Goal: Task Accomplishment & Management: Use online tool/utility

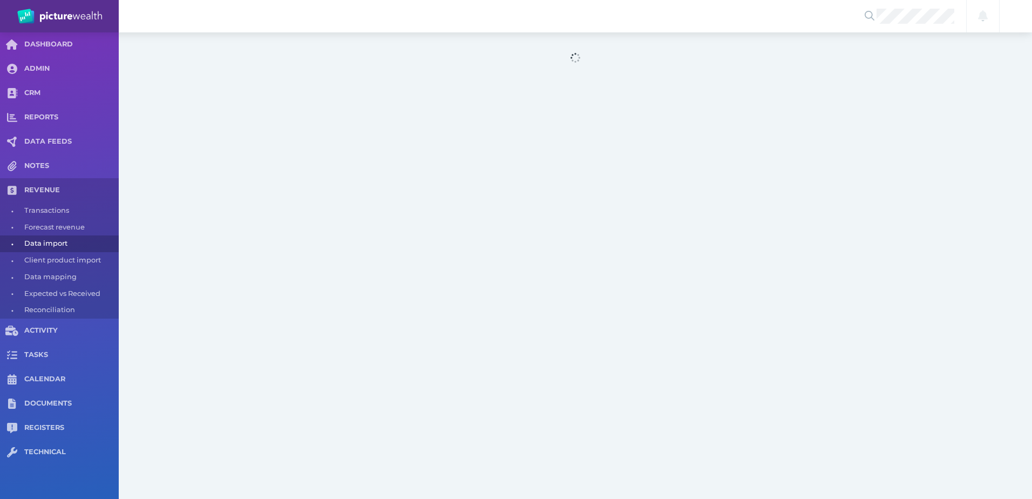
select select "25"
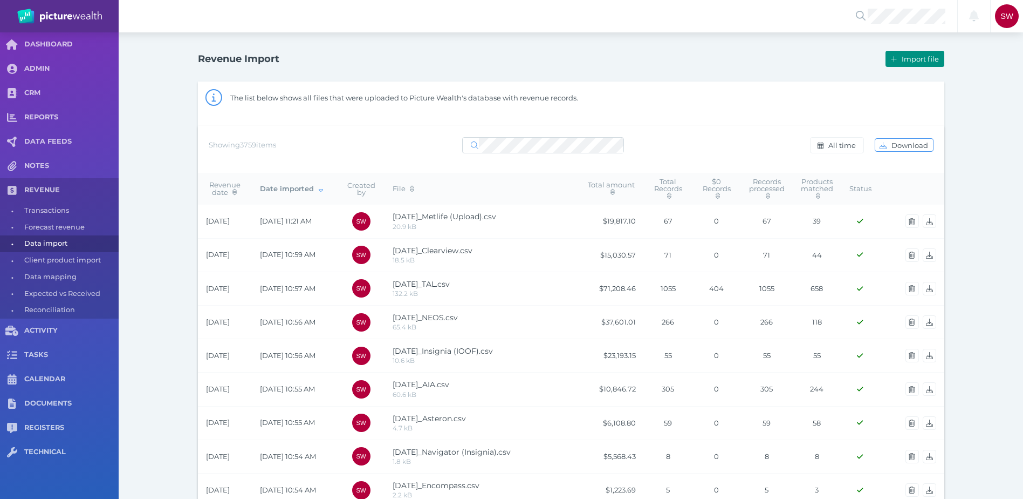
click at [902, 63] on button "Import file" at bounding box center [915, 59] width 58 height 16
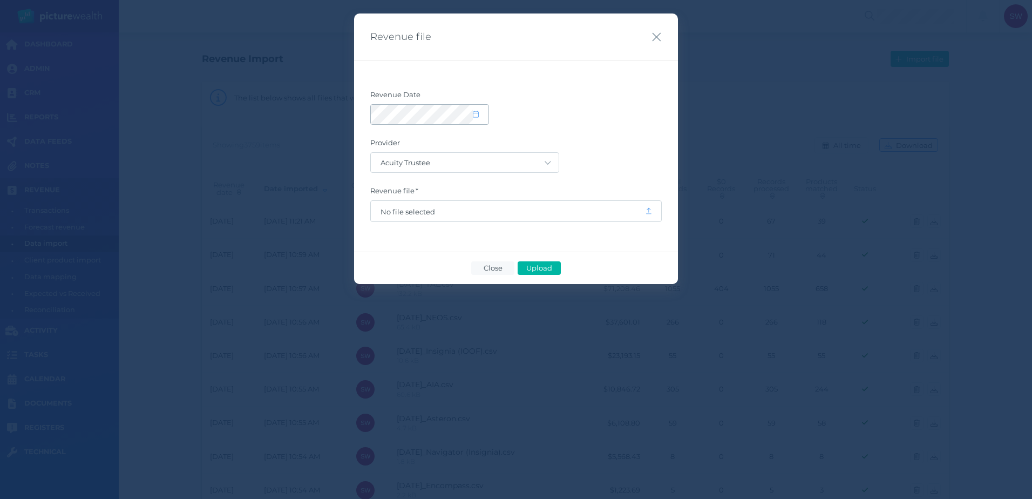
click at [473, 119] on span at bounding box center [481, 114] width 16 height 9
select select "9"
select select "2025"
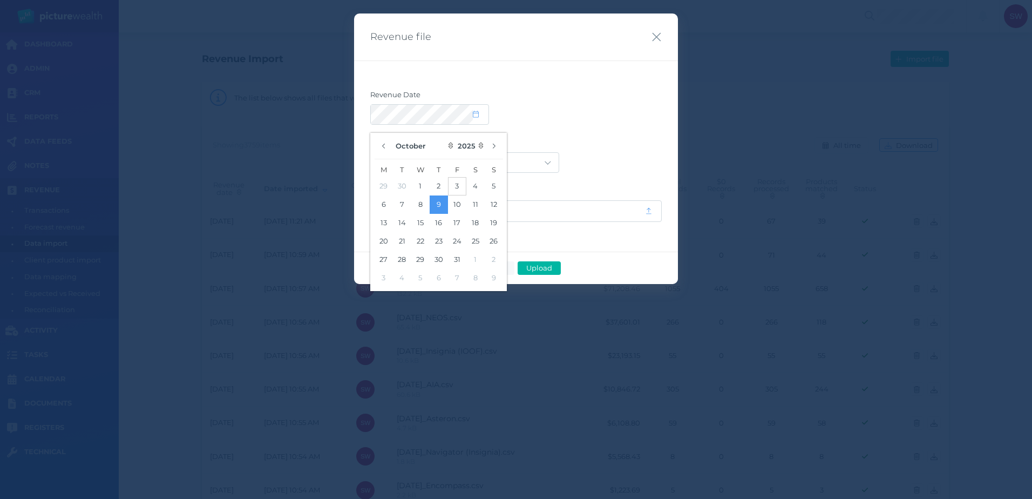
click at [461, 183] on button "3" at bounding box center [457, 186] width 18 height 18
click at [596, 84] on div "Revenue Date Provider Acuity Trustee AIA Australia AMG Super AMP ASGARD Asteron…" at bounding box center [516, 155] width 324 height 191
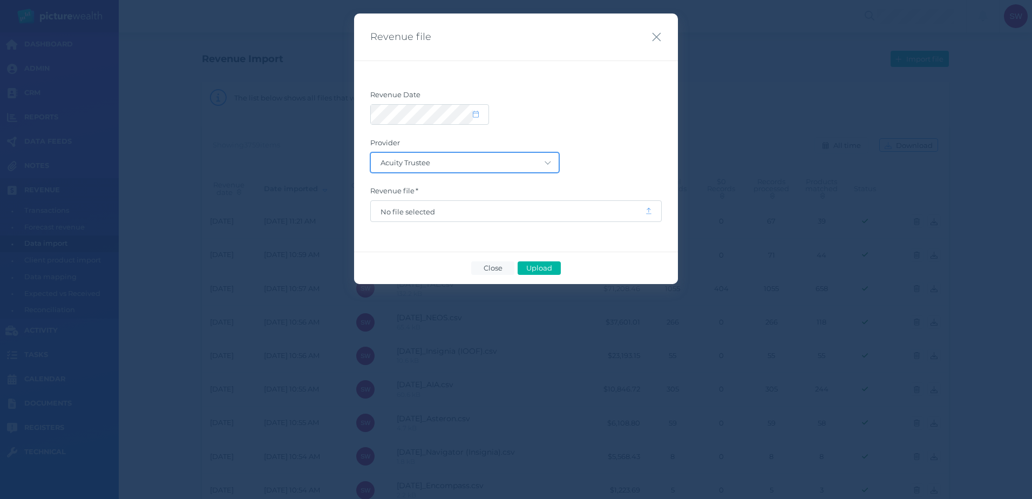
click at [530, 161] on select "Acuity Trustee AIA Australia AMG Super AMP ASGARD Asteron Life Australian Retir…" at bounding box center [465, 162] width 188 height 19
select select "68"
click at [371, 153] on select "Acuity Trustee AIA Australia AMG Super AMP ASGARD Asteron Life Australian Retir…" at bounding box center [465, 162] width 188 height 19
click at [489, 211] on span "No file selected" at bounding box center [507, 211] width 255 height 9
click at [542, 267] on span "Upload" at bounding box center [538, 267] width 35 height 9
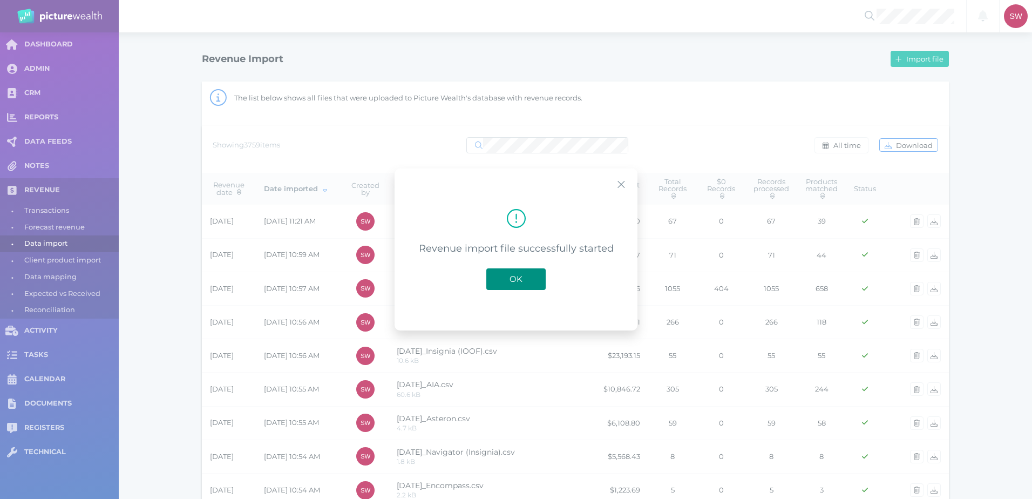
click at [521, 278] on span "OK" at bounding box center [516, 279] width 24 height 10
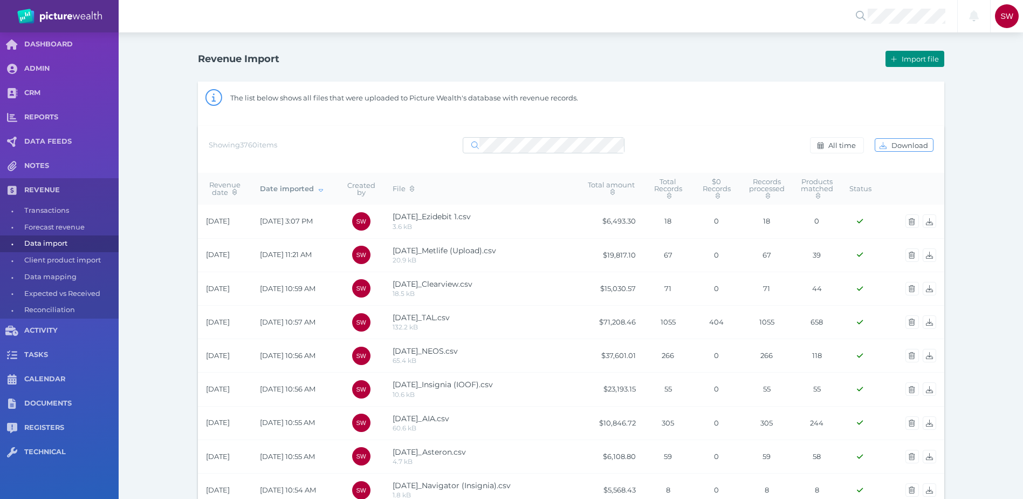
click at [891, 62] on icon "button" at bounding box center [894, 59] width 6 height 7
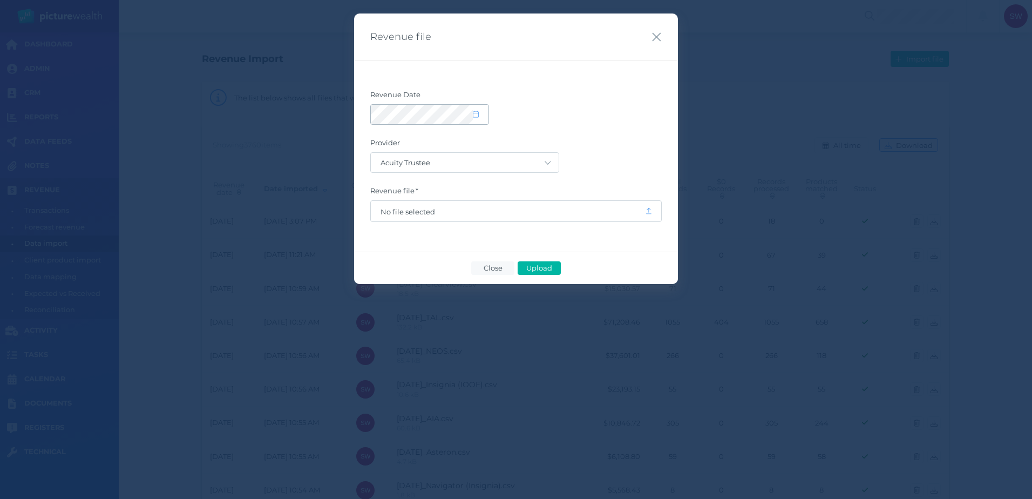
click at [479, 118] on span at bounding box center [481, 114] width 16 height 9
select select "9"
select select "2025"
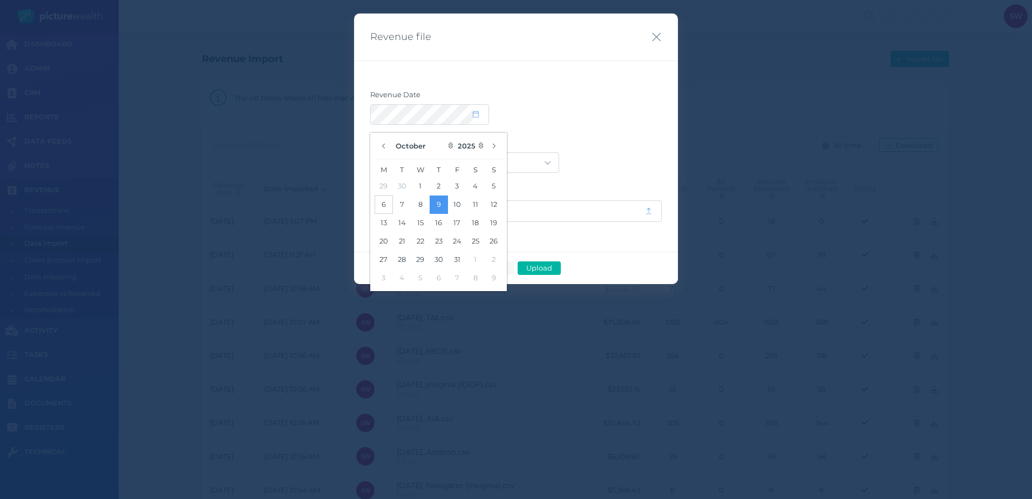
click at [384, 203] on button "6" at bounding box center [383, 204] width 18 height 18
click at [551, 138] on label "Provider" at bounding box center [515, 145] width 291 height 14
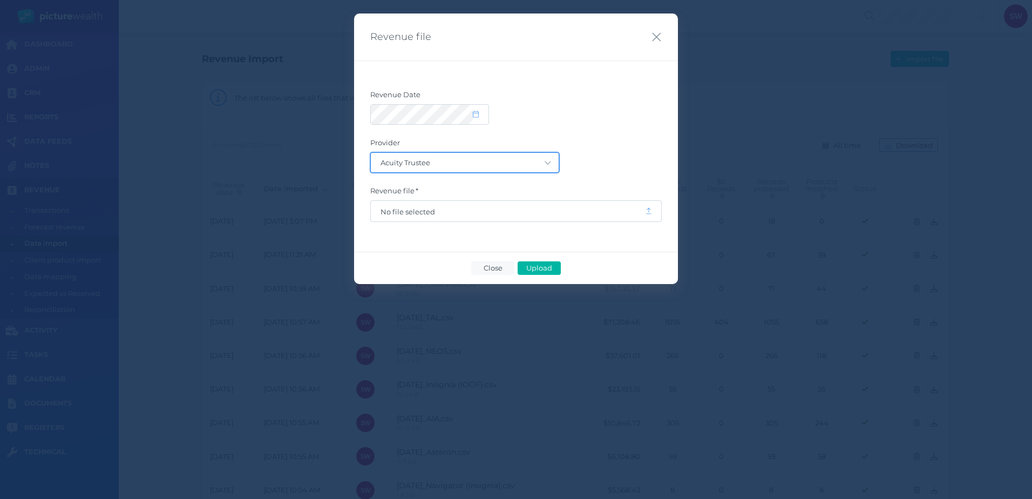
click at [511, 166] on select "Acuity Trustee AIA Australia AMG Super AMP ASGARD Asteron Life Australian Retir…" at bounding box center [465, 162] width 188 height 19
select select "68"
click at [371, 153] on select "Acuity Trustee AIA Australia AMG Super AMP ASGARD Asteron Life Australian Retir…" at bounding box center [465, 162] width 188 height 19
click at [431, 211] on span "No file selected" at bounding box center [507, 211] width 255 height 9
click at [545, 266] on span "Upload" at bounding box center [538, 267] width 35 height 9
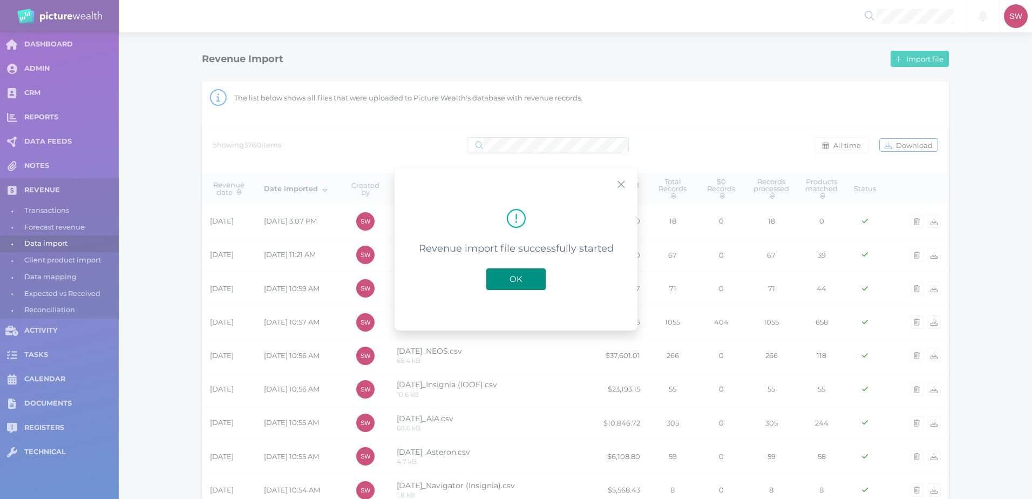
click at [530, 278] on button "OK" at bounding box center [515, 279] width 59 height 22
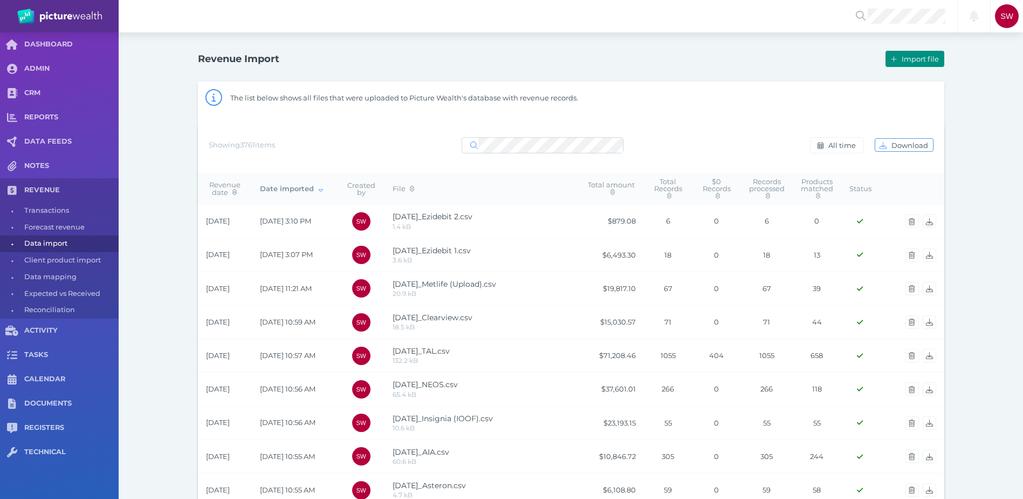
click at [910, 58] on span "Import file" at bounding box center [922, 58] width 44 height 9
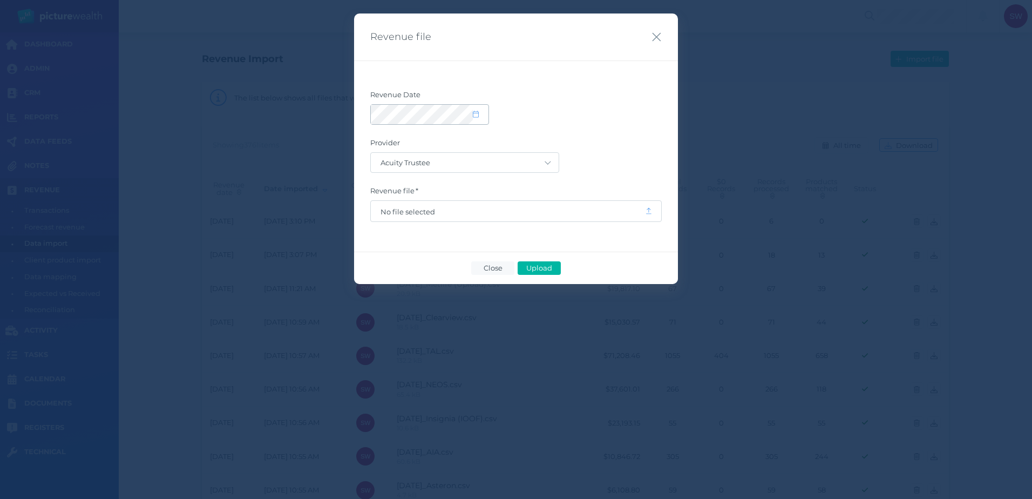
click at [477, 114] on icon at bounding box center [476, 114] width 6 height 7
select select "9"
select select "2025"
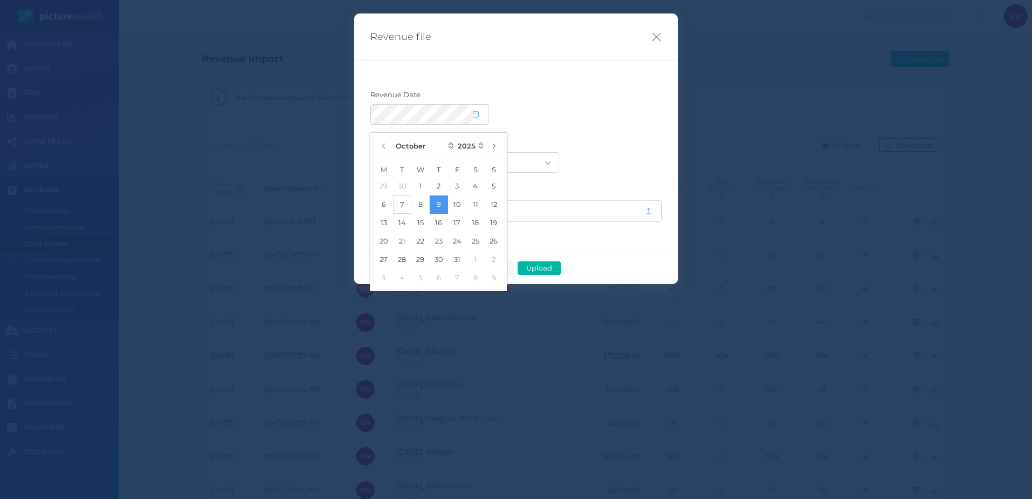
click at [395, 210] on button "7" at bounding box center [402, 204] width 18 height 18
click at [581, 131] on form "Revenue Date Provider Acuity Trustee AIA Australia AMG Super AMP ASGARD Asteron…" at bounding box center [515, 156] width 291 height 132
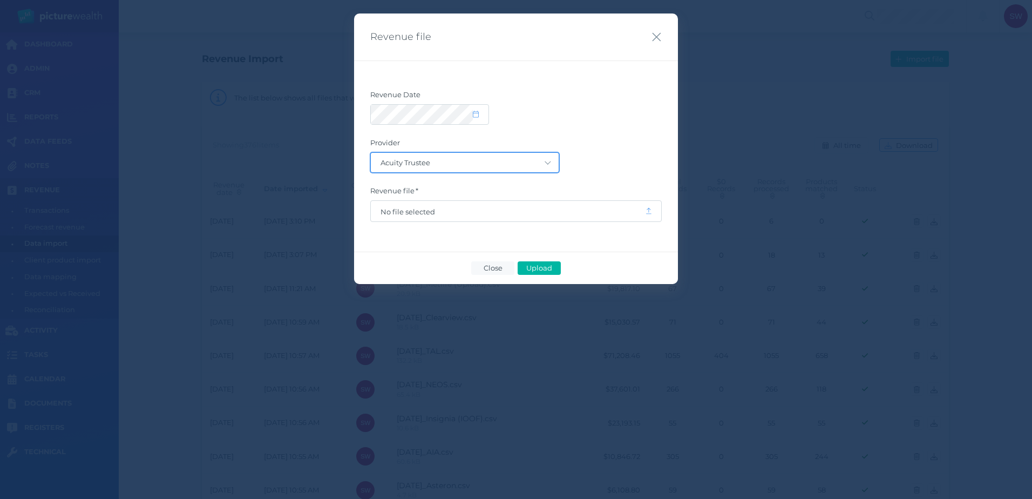
click at [544, 163] on select "Acuity Trustee AIA Australia AMG Super AMP ASGARD Asteron Life Australian Retir…" at bounding box center [465, 162] width 188 height 19
select select "68"
click at [371, 153] on select "Acuity Trustee AIA Australia AMG Super AMP ASGARD Asteron Life Australian Retir…" at bounding box center [465, 162] width 188 height 19
click at [467, 210] on span "No file selected" at bounding box center [507, 211] width 255 height 9
click at [547, 265] on span "Upload" at bounding box center [538, 267] width 35 height 9
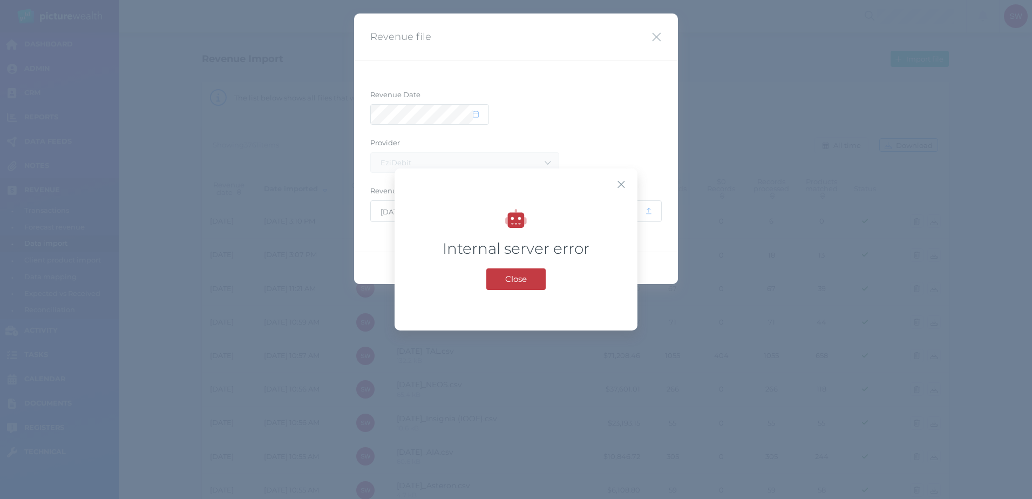
click at [535, 274] on button "Close" at bounding box center [515, 279] width 59 height 22
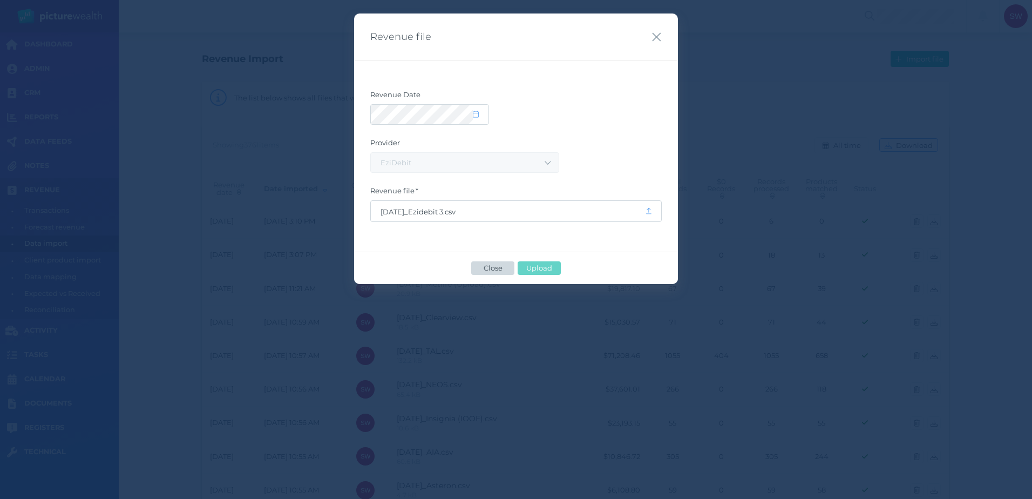
click at [488, 270] on span "Close" at bounding box center [493, 267] width 28 height 9
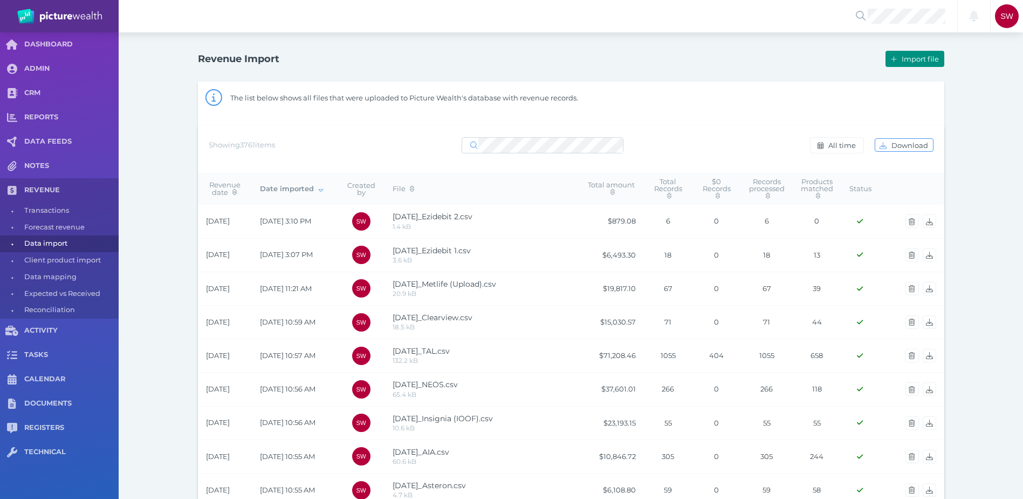
click at [902, 60] on span "Import file" at bounding box center [922, 58] width 44 height 9
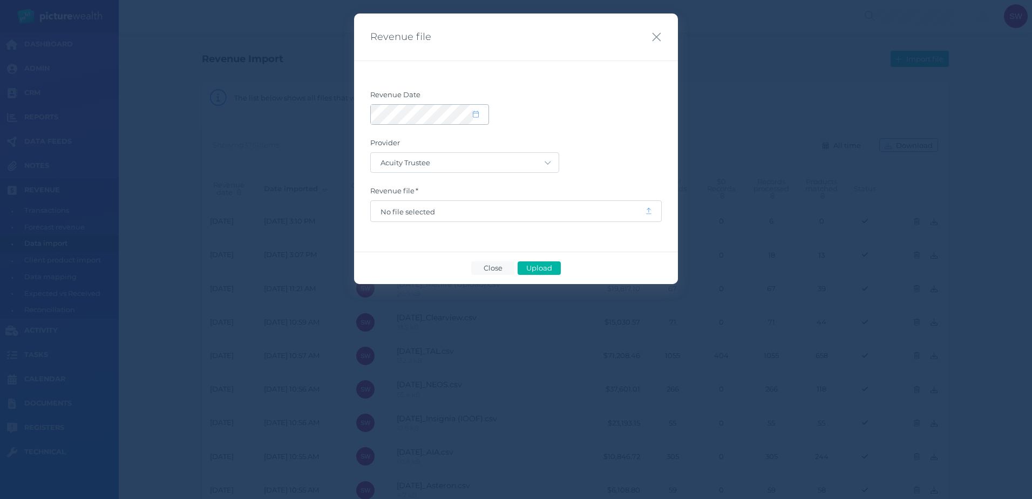
click at [475, 120] on div at bounding box center [430, 114] width 118 height 19
click at [473, 110] on span at bounding box center [481, 114] width 16 height 9
select select "9"
select select "2025"
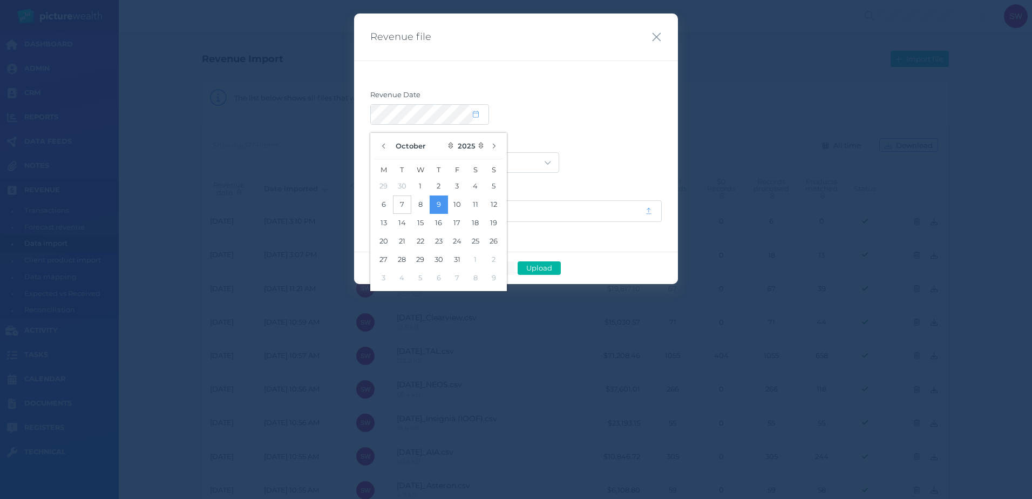
click at [398, 206] on button "7" at bounding box center [402, 204] width 18 height 18
click at [556, 113] on div at bounding box center [515, 114] width 291 height 21
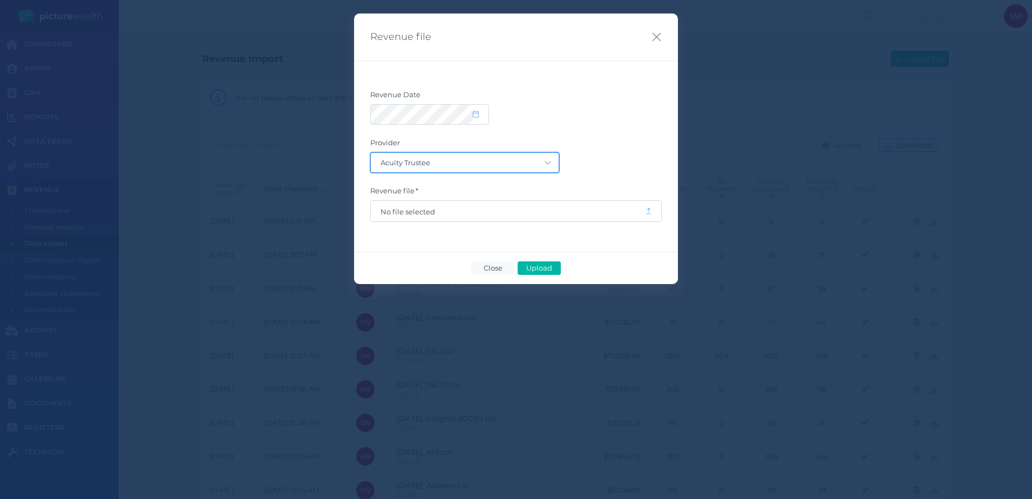
click at [508, 168] on select "Acuity Trustee AIA Australia AMG Super AMP ASGARD Asteron Life Australian Retir…" at bounding box center [465, 162] width 188 height 19
select select "68"
click at [371, 153] on select "Acuity Trustee AIA Australia AMG Super AMP ASGARD Asteron Life Australian Retir…" at bounding box center [465, 162] width 188 height 19
click at [485, 215] on span "No file selected" at bounding box center [507, 211] width 255 height 9
click at [535, 267] on span "Upload" at bounding box center [538, 267] width 35 height 9
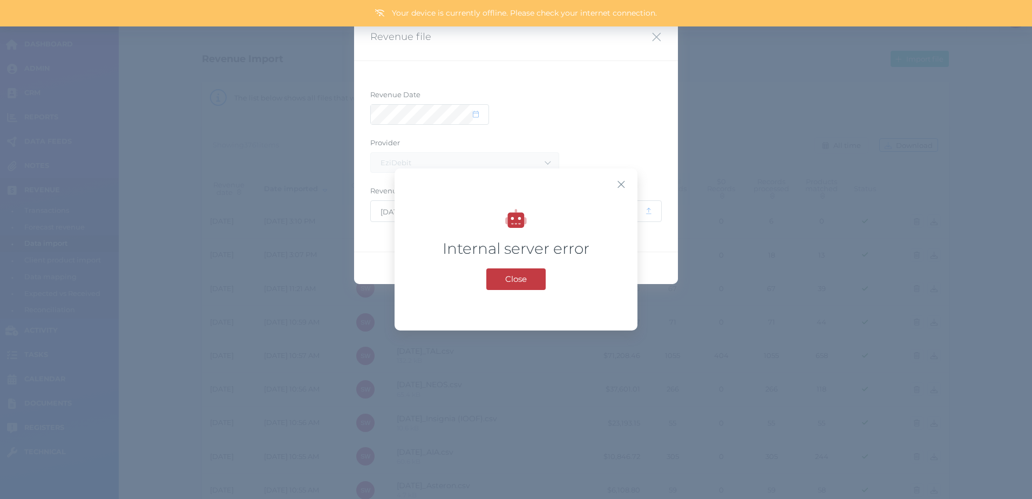
click at [509, 279] on span "Close" at bounding box center [516, 279] width 32 height 10
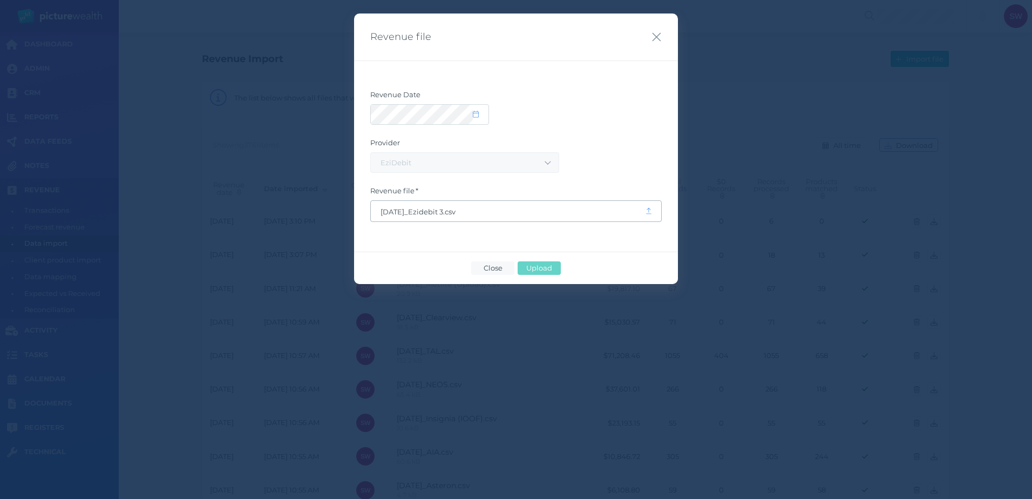
click at [475, 211] on span "[DATE]_Ezidebit 3.csv" at bounding box center [507, 211] width 255 height 9
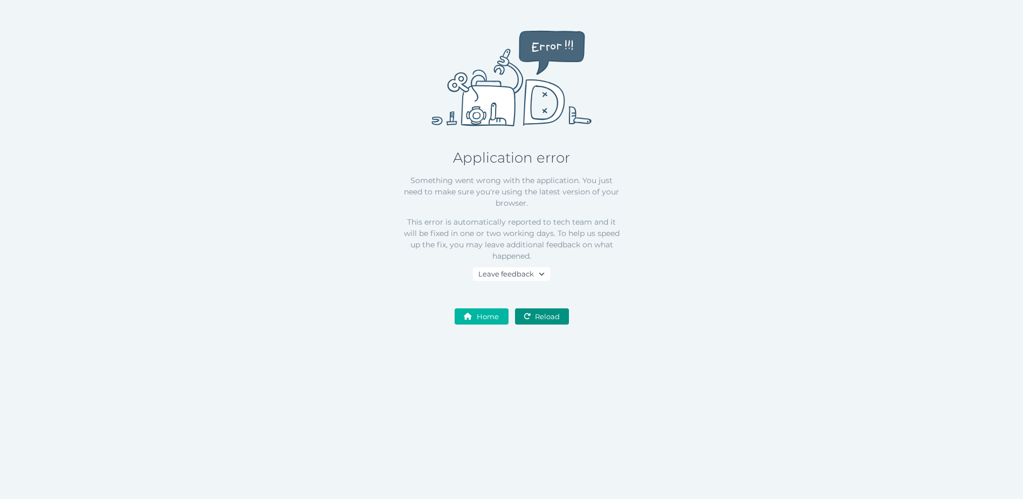
click at [532, 312] on span "button" at bounding box center [526, 316] width 14 height 9
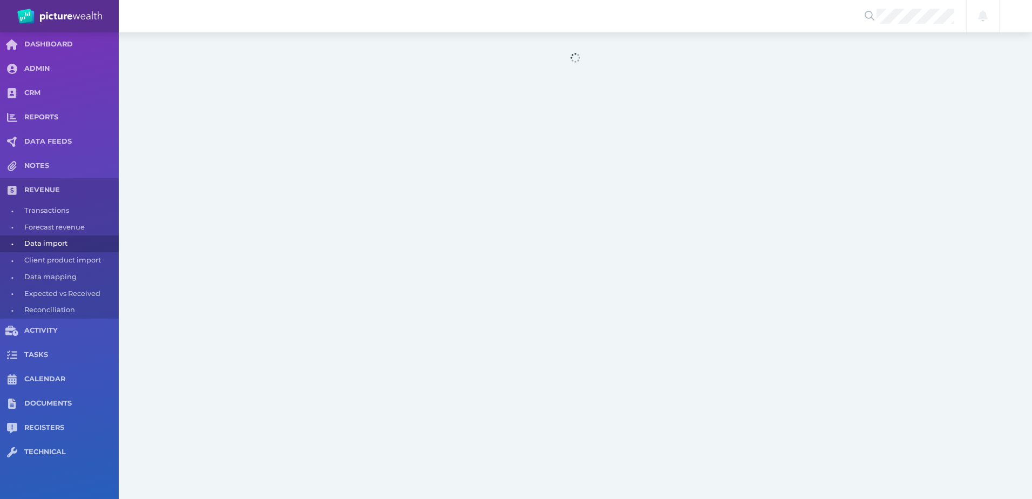
select select "25"
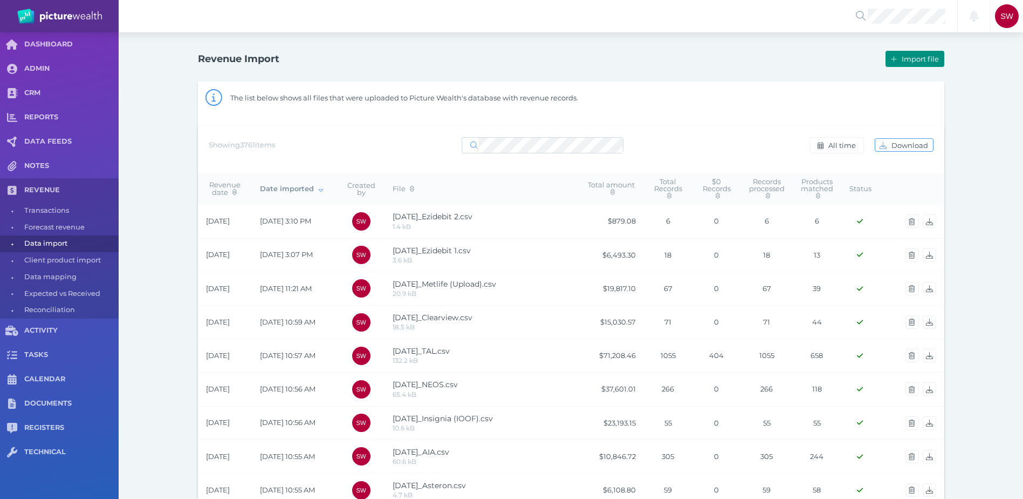
click at [911, 64] on button "Import file" at bounding box center [915, 59] width 58 height 16
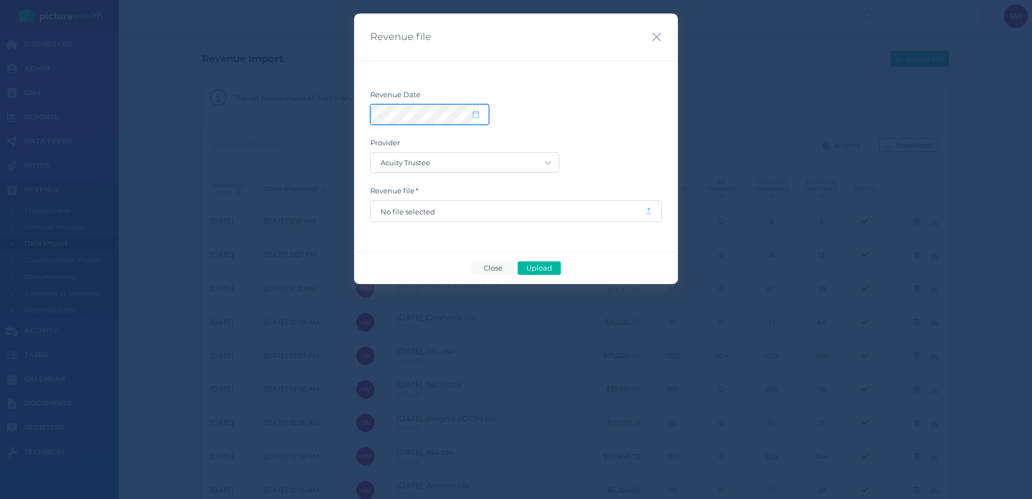
select select "9"
select select "2025"
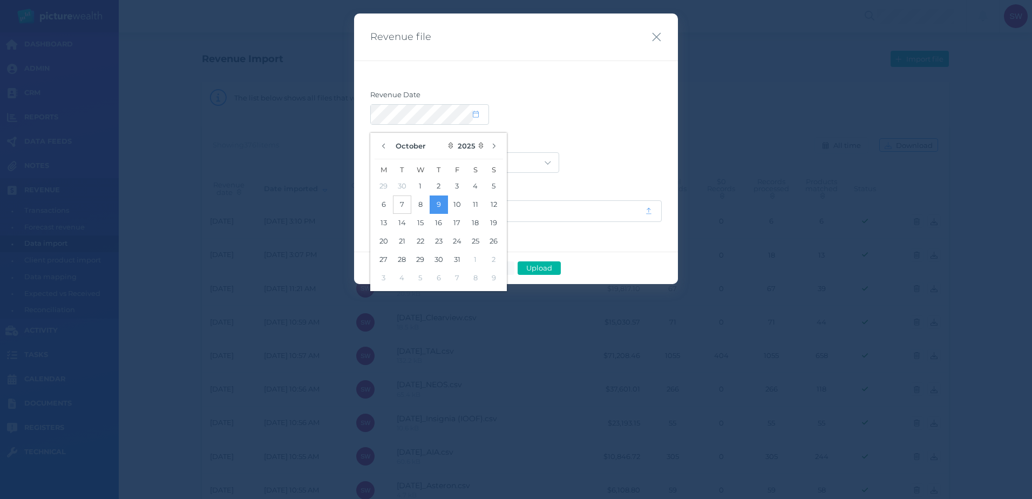
click at [407, 206] on button "7" at bounding box center [402, 204] width 18 height 18
click at [568, 128] on form "Revenue Date Provider Acuity Trustee AIA Australia AMG Super AMP ASGARD Asteron…" at bounding box center [515, 156] width 291 height 132
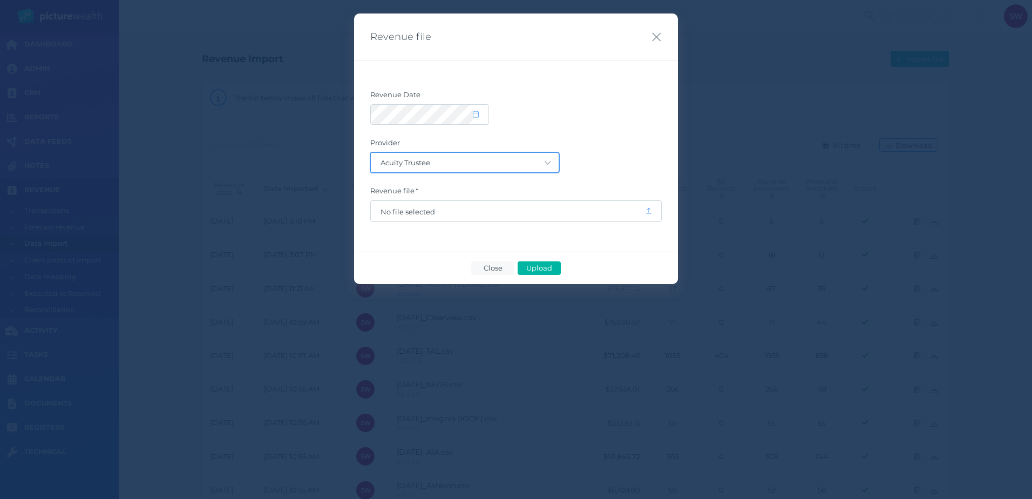
click at [533, 163] on select "Acuity Trustee AIA Australia AMG Super AMP ASGARD Asteron Life Australian Retir…" at bounding box center [465, 162] width 188 height 19
select select "68"
click at [371, 153] on select "Acuity Trustee AIA Australia AMG Super AMP ASGARD Asteron Life Australian Retir…" at bounding box center [465, 162] width 188 height 19
click at [481, 218] on span "No file selected" at bounding box center [508, 211] width 274 height 21
click at [475, 214] on span "No file selected" at bounding box center [507, 211] width 255 height 9
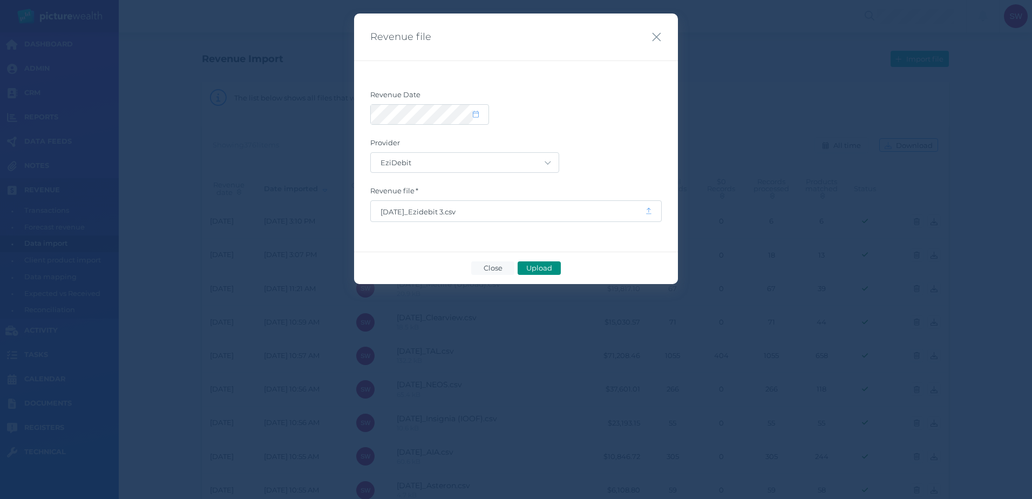
click at [532, 263] on span "Upload" at bounding box center [538, 267] width 35 height 9
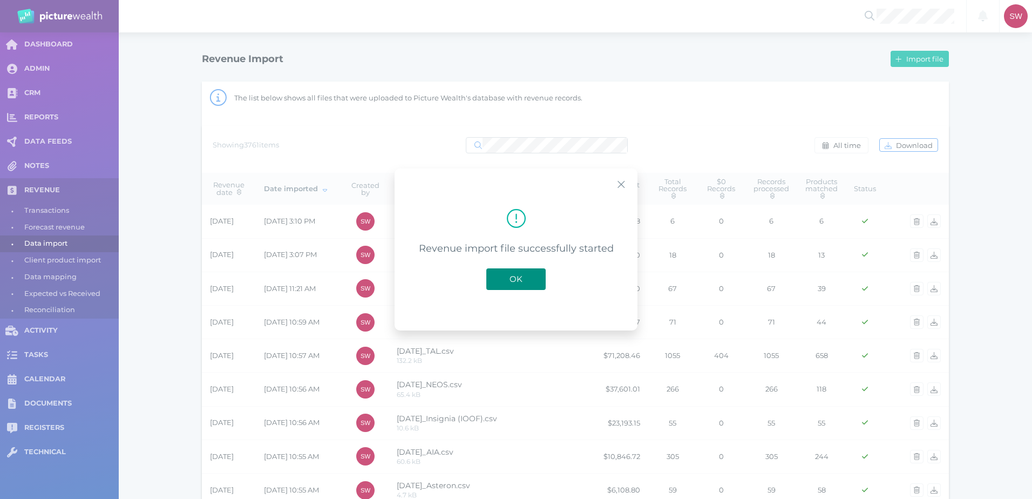
click at [516, 284] on button "OK" at bounding box center [515, 279] width 59 height 22
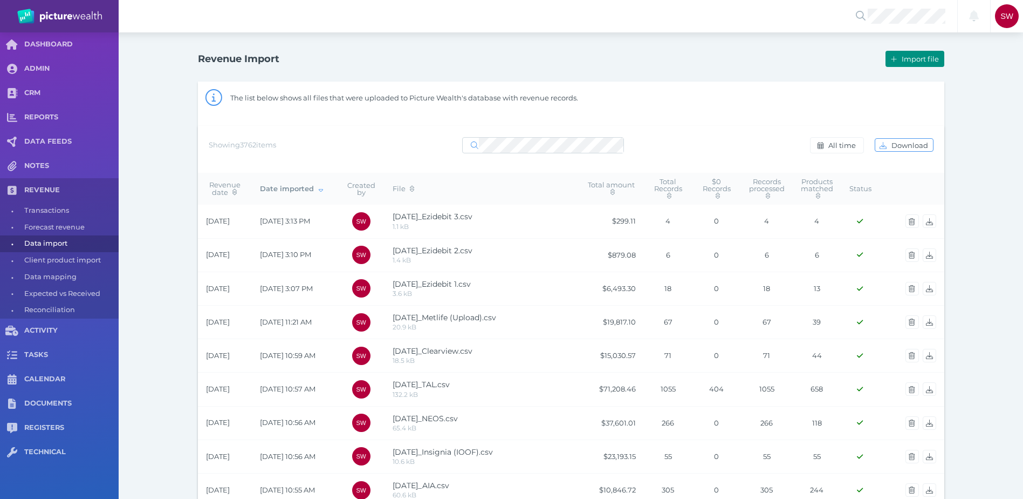
click at [936, 51] on button "Import file" at bounding box center [915, 59] width 58 height 16
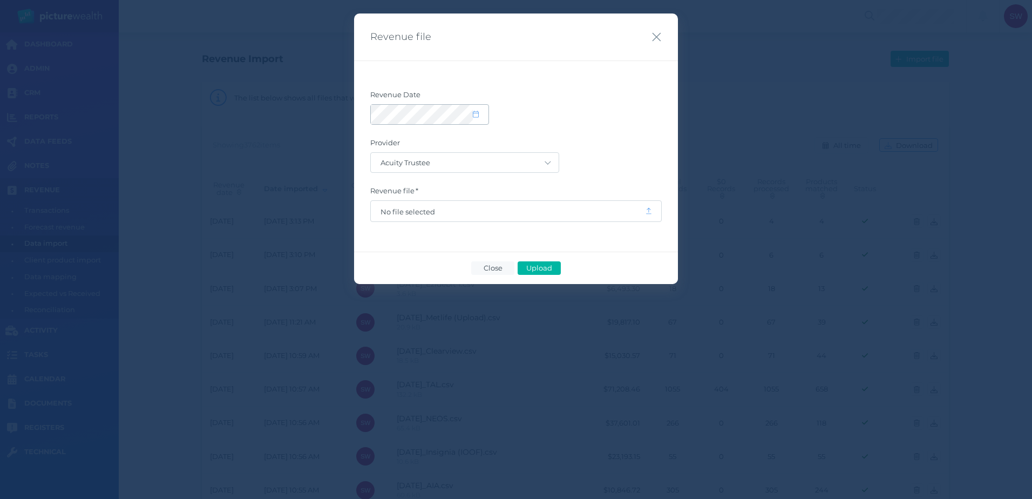
click at [480, 119] on div at bounding box center [430, 114] width 118 height 19
click at [478, 113] on icon at bounding box center [476, 114] width 6 height 7
select select "9"
select select "2025"
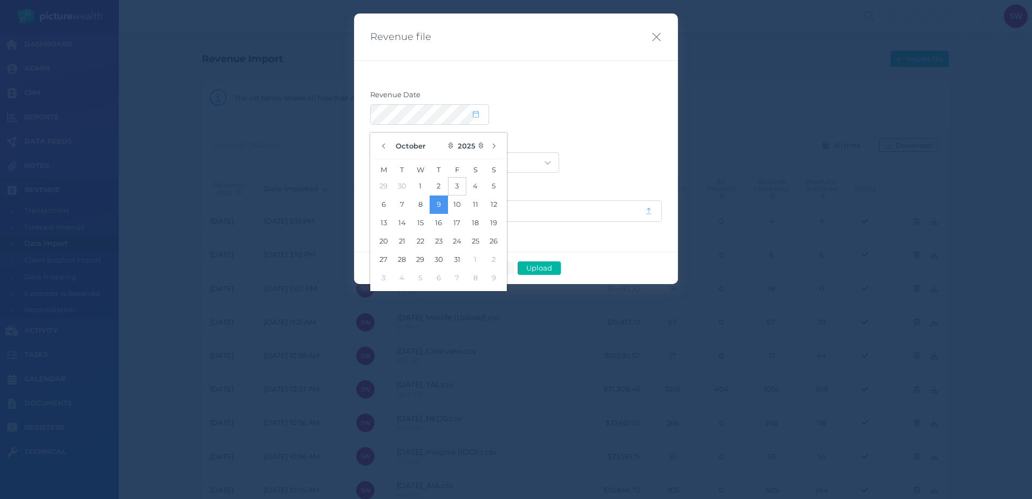
click at [451, 187] on button "3" at bounding box center [457, 186] width 18 height 18
click at [591, 146] on label "Provider" at bounding box center [515, 145] width 291 height 14
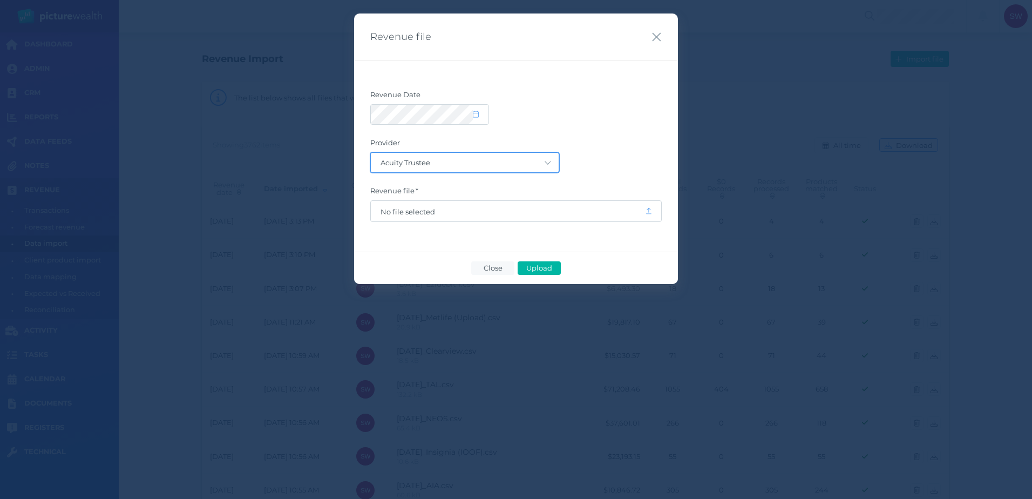
click at [527, 163] on select "Acuity Trustee AIA Australia AMG Super AMP ASGARD Asteron Life Australian Retir…" at bounding box center [465, 162] width 188 height 19
select select "78"
click at [371, 153] on select "Acuity Trustee AIA Australia AMG Super AMP ASGARD Asteron Life Australian Retir…" at bounding box center [465, 162] width 188 height 19
click at [480, 217] on span "No file selected" at bounding box center [508, 211] width 274 height 21
click at [423, 207] on span "No file selected" at bounding box center [507, 211] width 255 height 9
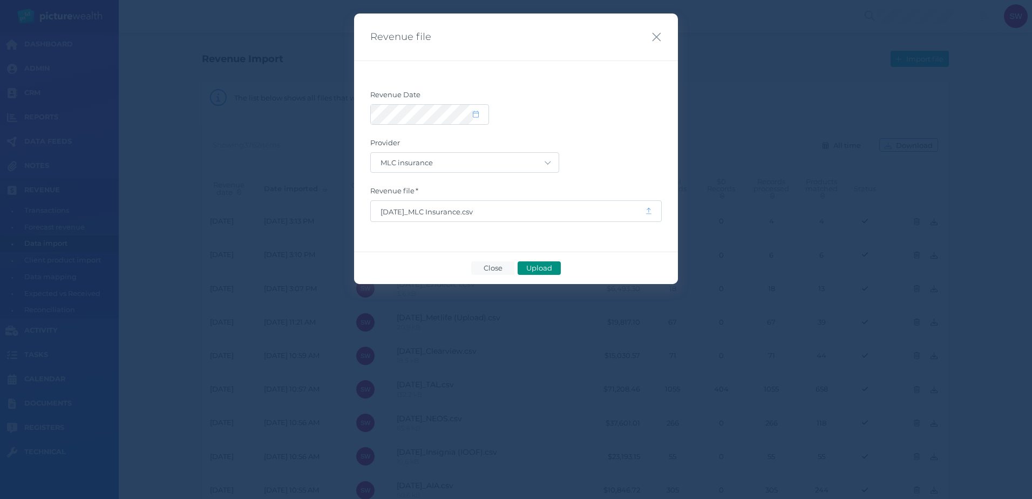
click at [536, 270] on span "Upload" at bounding box center [538, 267] width 35 height 9
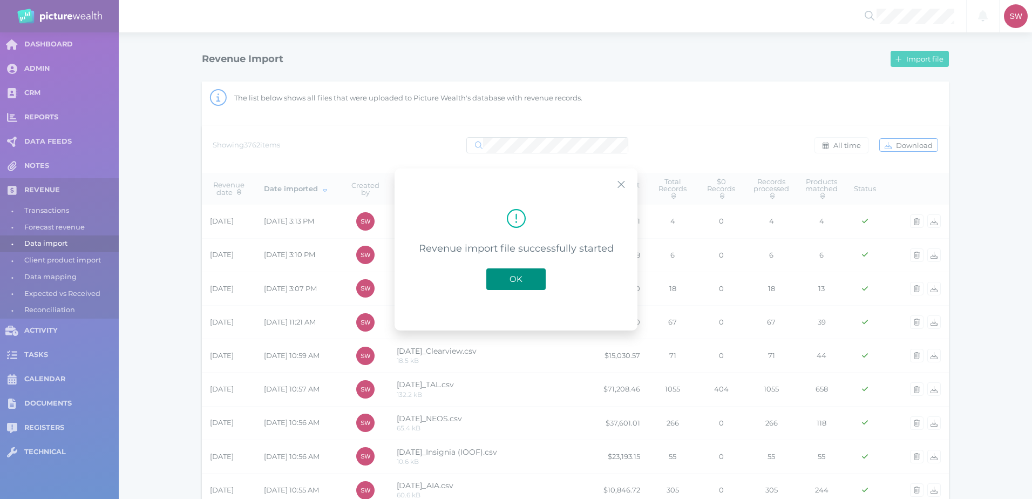
click at [529, 281] on button "OK" at bounding box center [515, 279] width 59 height 22
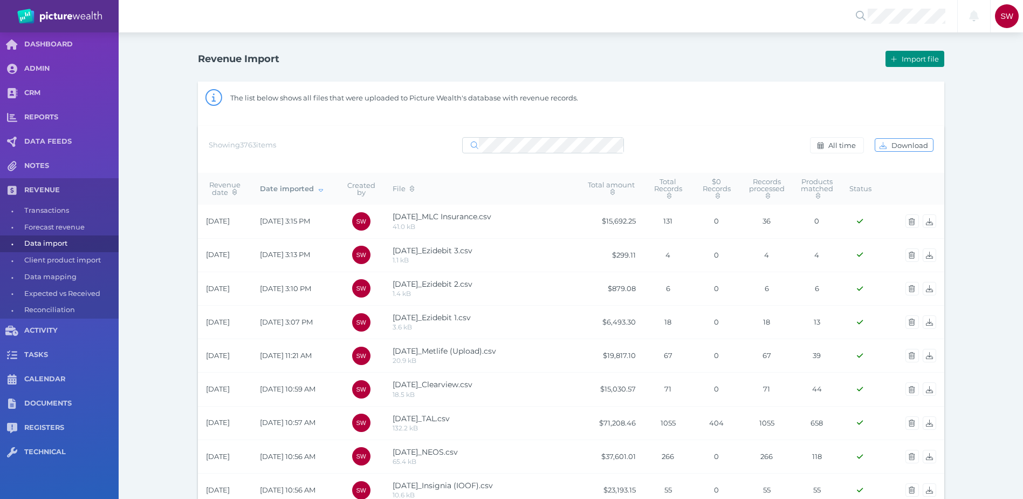
click at [920, 61] on span "Import file" at bounding box center [922, 58] width 44 height 9
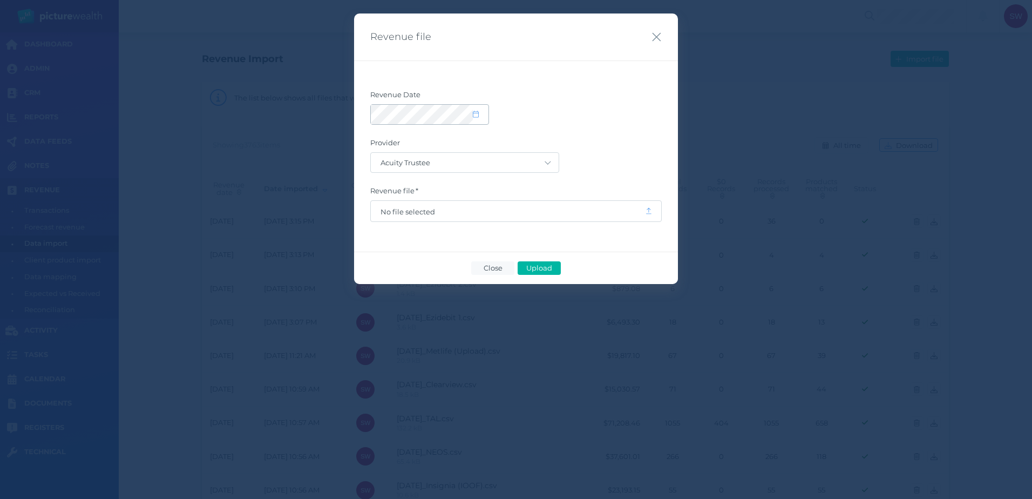
click at [475, 119] on div at bounding box center [430, 114] width 118 height 19
click at [477, 115] on icon at bounding box center [476, 114] width 6 height 7
select select "9"
select select "2025"
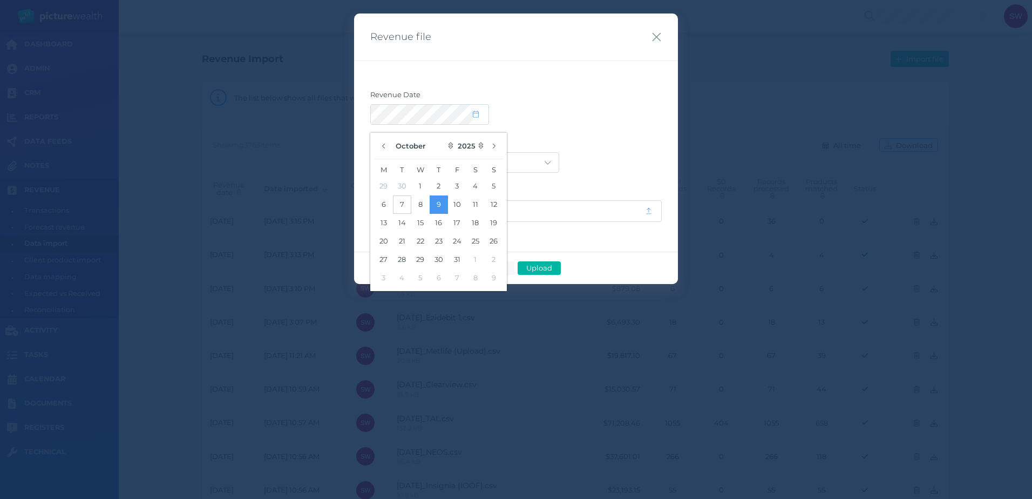
click at [410, 205] on button "7" at bounding box center [402, 204] width 18 height 18
click at [541, 139] on label "Provider" at bounding box center [515, 145] width 291 height 14
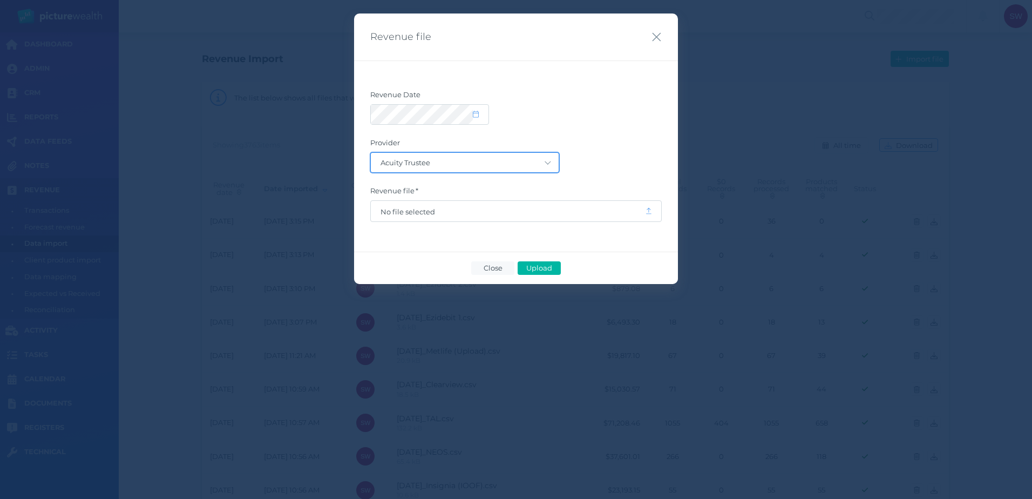
click at [496, 159] on select "Acuity Trustee AIA Australia AMG Super AMP ASGARD Asteron Life Australian Retir…" at bounding box center [465, 162] width 188 height 19
select select "7"
click at [371, 153] on select "Acuity Trustee AIA Australia AMG Super AMP ASGARD Asteron Life Australian Retir…" at bounding box center [465, 162] width 188 height 19
click at [447, 209] on span "No file selected" at bounding box center [507, 211] width 255 height 9
click at [527, 263] on span "Upload" at bounding box center [538, 267] width 35 height 9
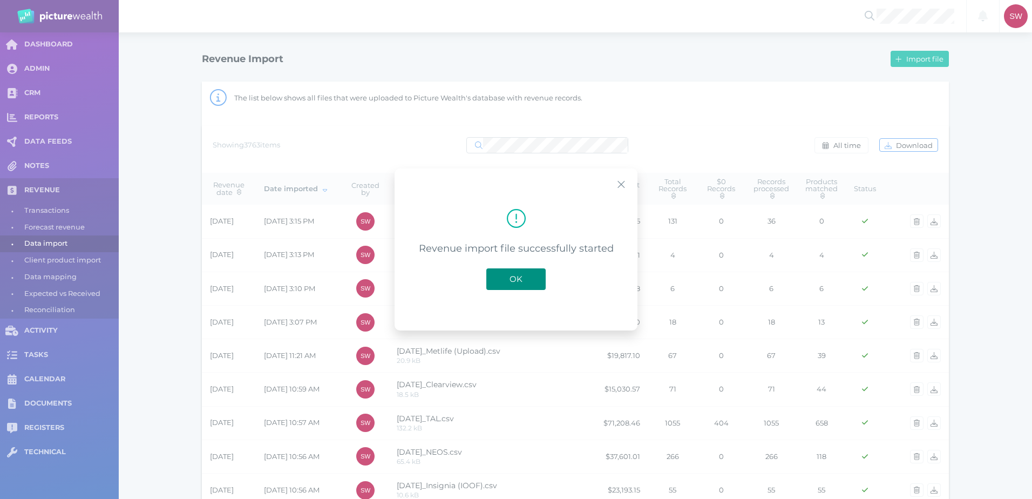
click at [501, 273] on button "OK" at bounding box center [515, 279] width 59 height 22
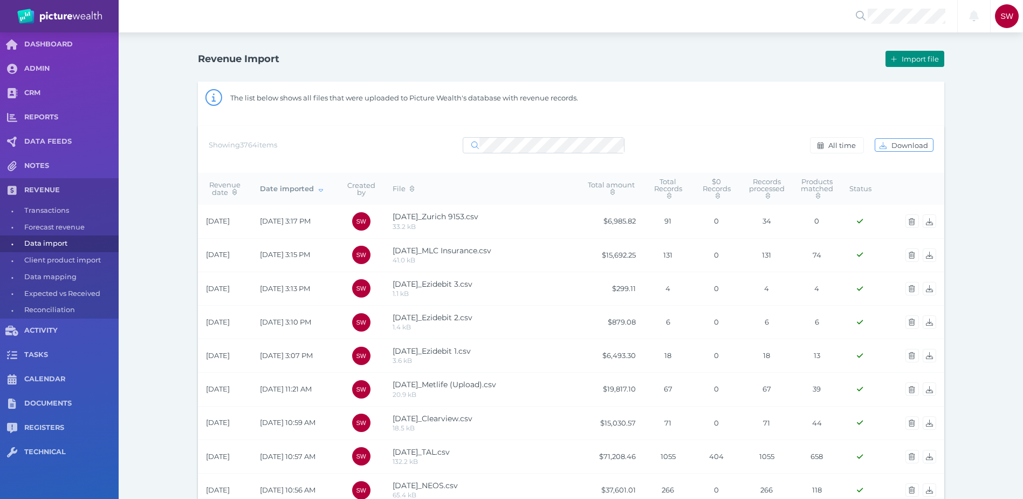
click at [917, 59] on span "Import file" at bounding box center [922, 58] width 44 height 9
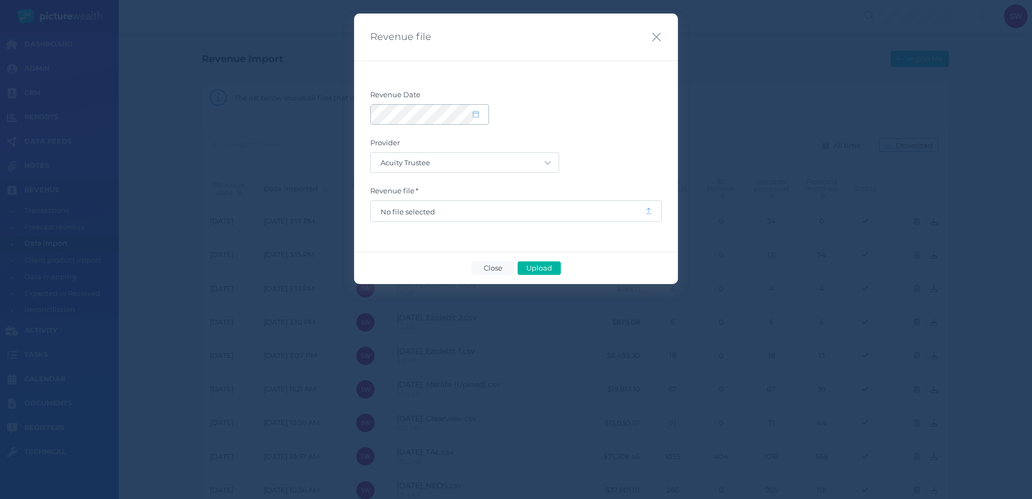
click at [482, 115] on span at bounding box center [481, 114] width 16 height 9
select select "9"
select select "2025"
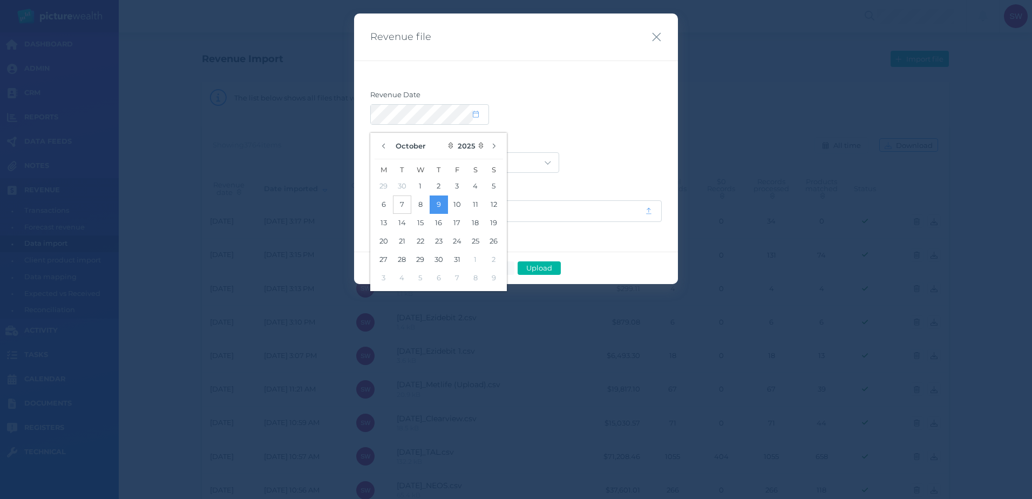
click at [393, 201] on button "7" at bounding box center [402, 204] width 18 height 18
drag, startPoint x: 603, startPoint y: 147, endPoint x: 519, endPoint y: 160, distance: 85.2
click at [603, 147] on label "Provider" at bounding box center [515, 145] width 291 height 14
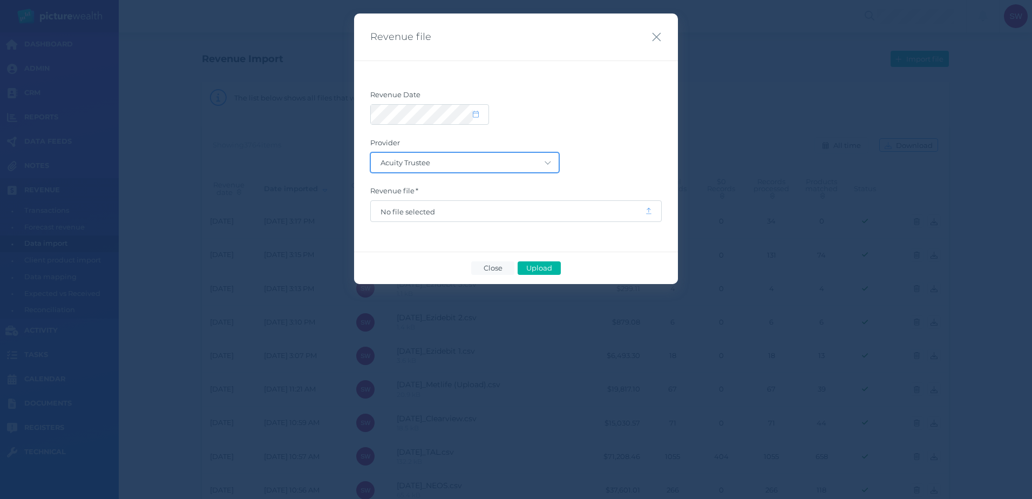
click at [518, 160] on select "Acuity Trustee AIA Australia AMG Super AMP ASGARD Asteron Life Australian Retir…" at bounding box center [465, 162] width 188 height 19
select select "7"
click at [371, 153] on select "Acuity Trustee AIA Australia AMG Super AMP ASGARD Asteron Life Australian Retir…" at bounding box center [465, 162] width 188 height 19
click at [395, 213] on span "No file selected" at bounding box center [507, 211] width 255 height 9
click at [551, 270] on span "Upload" at bounding box center [538, 267] width 35 height 9
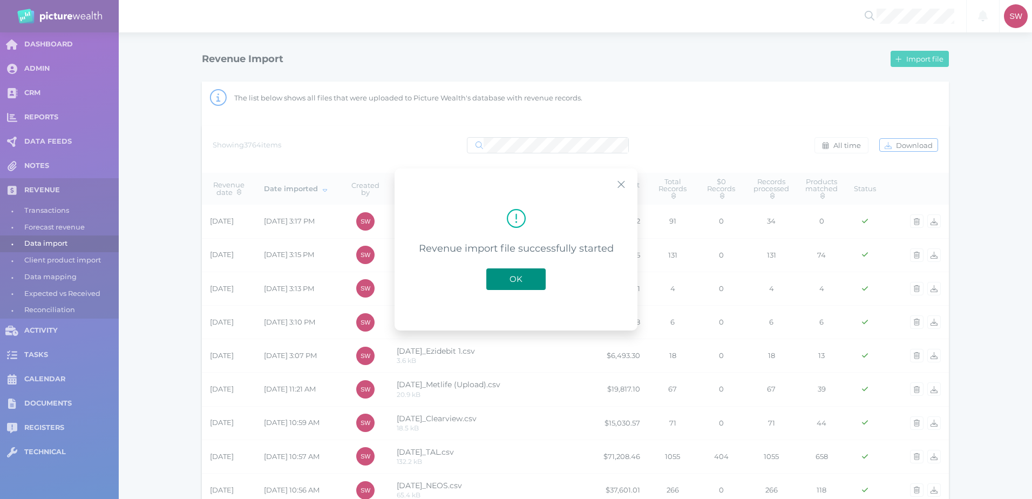
click at [536, 272] on button "OK" at bounding box center [515, 279] width 59 height 22
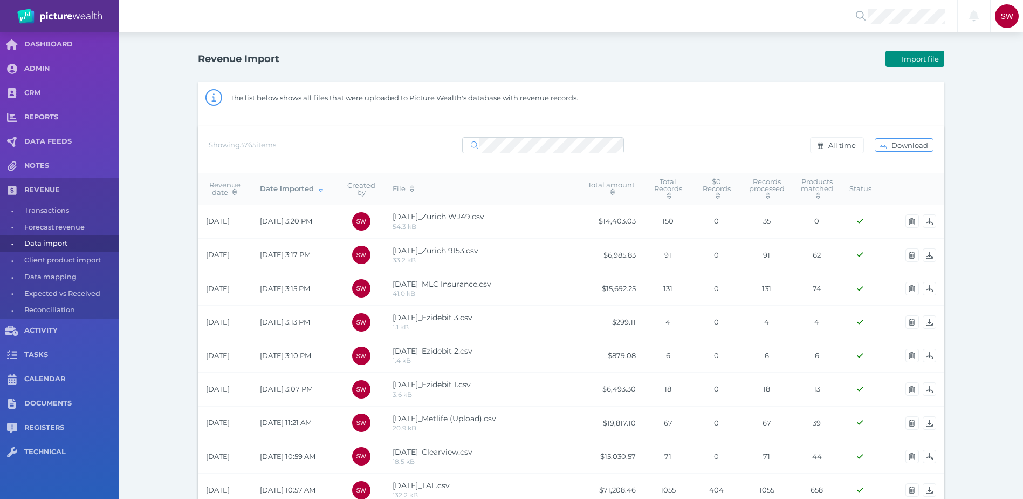
click at [921, 64] on button "Import file" at bounding box center [915, 59] width 58 height 16
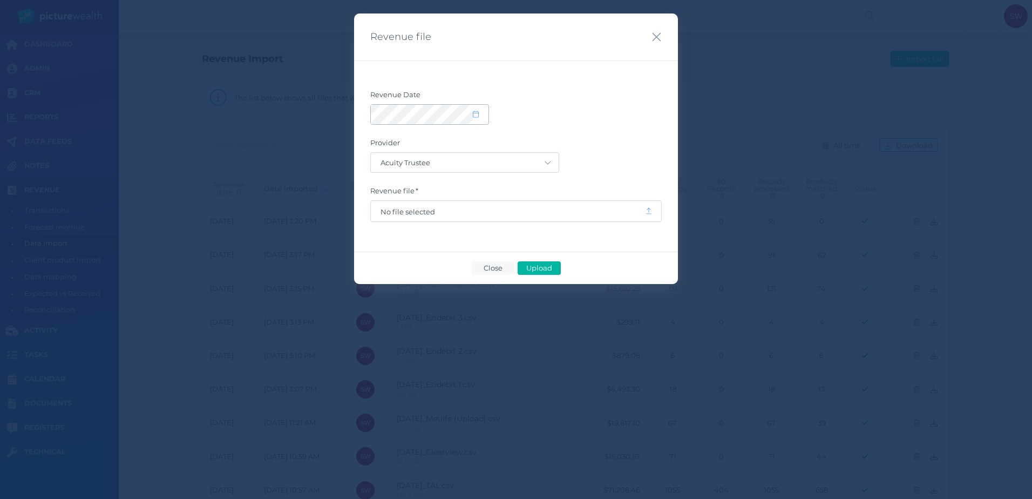
click at [479, 116] on span at bounding box center [481, 114] width 16 height 9
select select "9"
select select "2025"
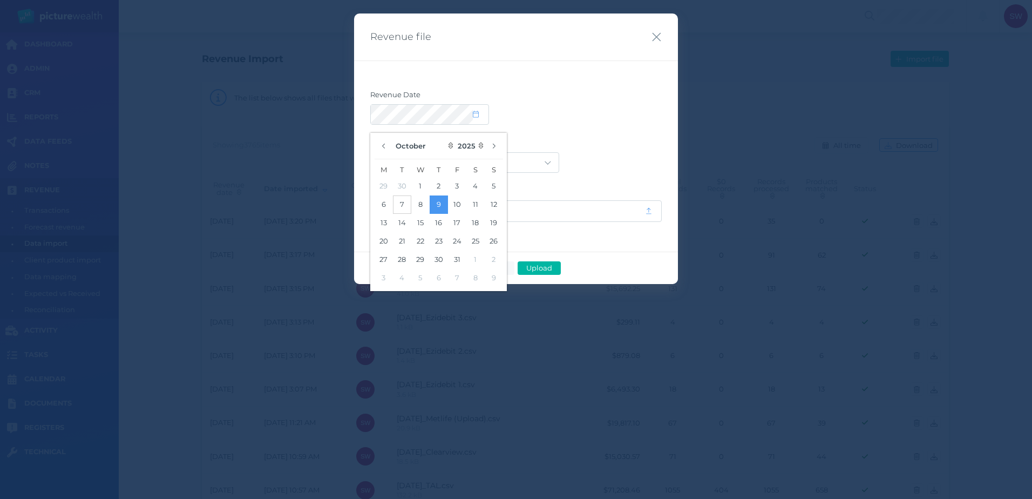
click at [401, 196] on button "7" at bounding box center [402, 204] width 18 height 18
click at [568, 160] on div "Acuity Trustee AIA Australia AMG Super AMP ASGARD Asteron Life Australian Retir…" at bounding box center [515, 162] width 291 height 21
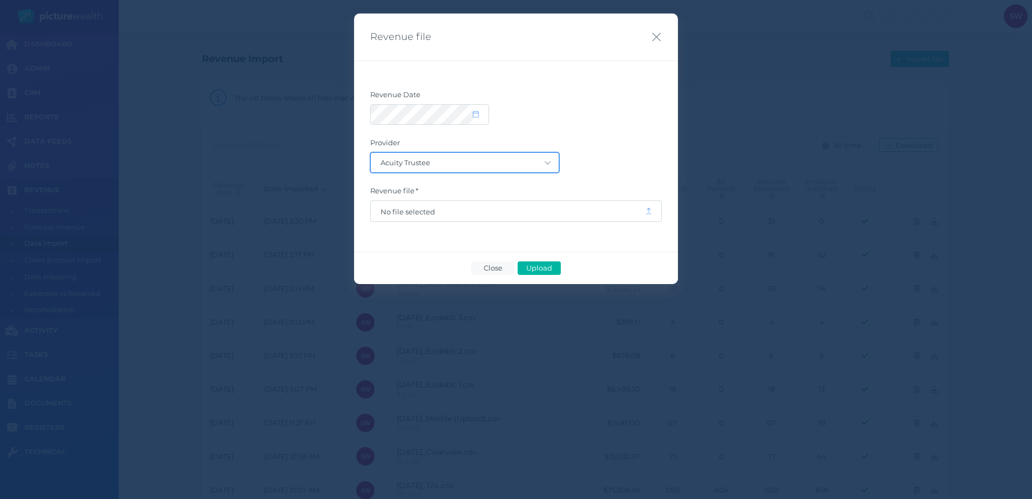
click at [552, 166] on select "Acuity Trustee AIA Australia AMG Super AMP ASGARD Asteron Life Australian Retir…" at bounding box center [465, 162] width 188 height 19
select select "39"
click at [371, 153] on select "Acuity Trustee AIA Australia AMG Super AMP ASGARD Asteron Life Australian Retir…" at bounding box center [465, 162] width 188 height 19
click at [515, 214] on span "No file selected" at bounding box center [507, 211] width 255 height 9
click at [542, 257] on div "Close Upload" at bounding box center [516, 267] width 324 height 32
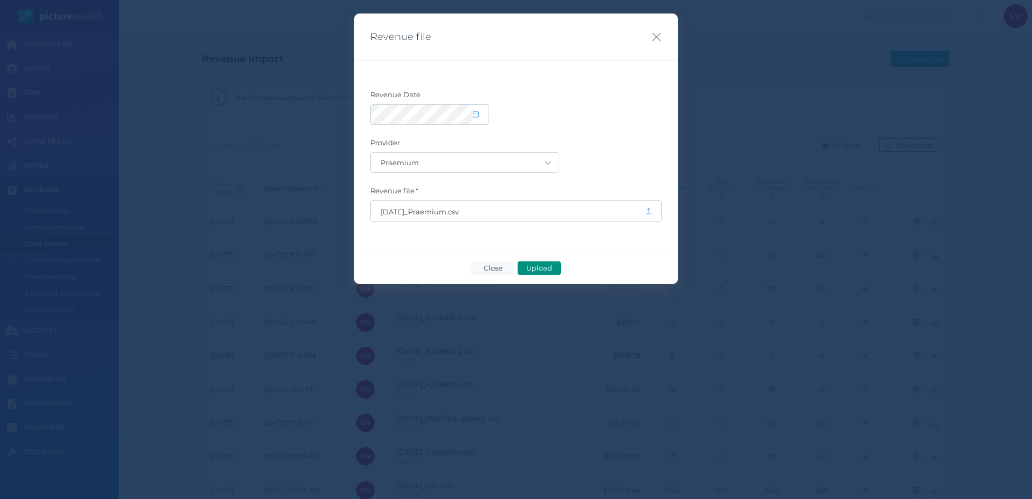
click at [538, 263] on span "Upload" at bounding box center [538, 267] width 35 height 9
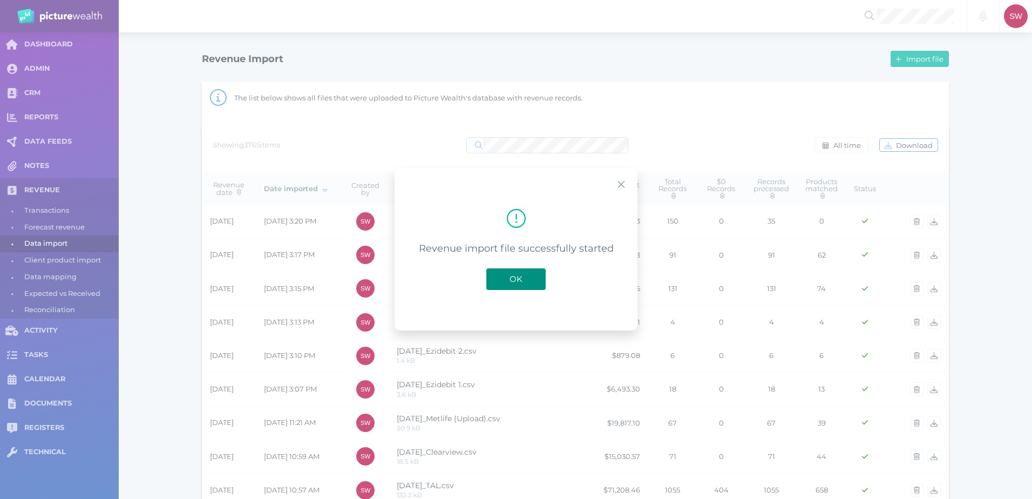
click at [520, 278] on span "OK" at bounding box center [516, 279] width 24 height 10
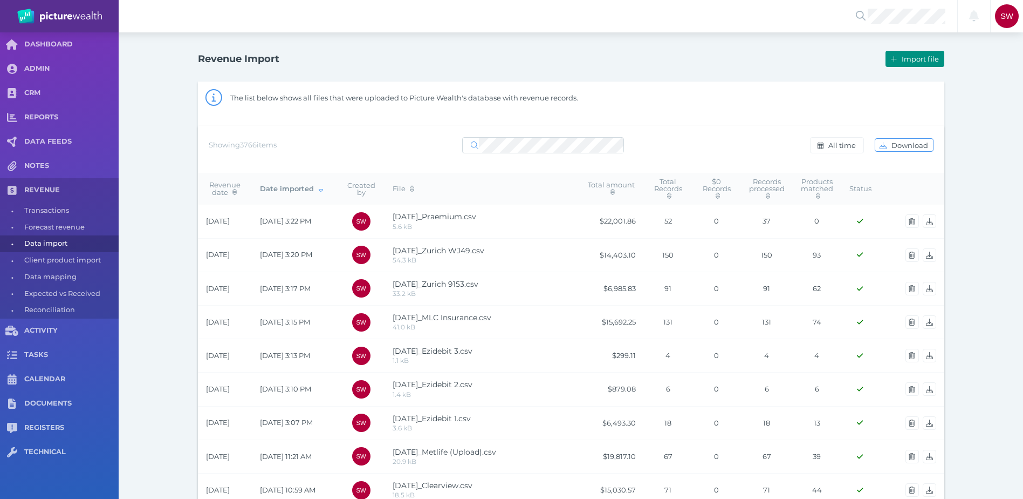
click at [933, 62] on span "Import file" at bounding box center [922, 58] width 44 height 9
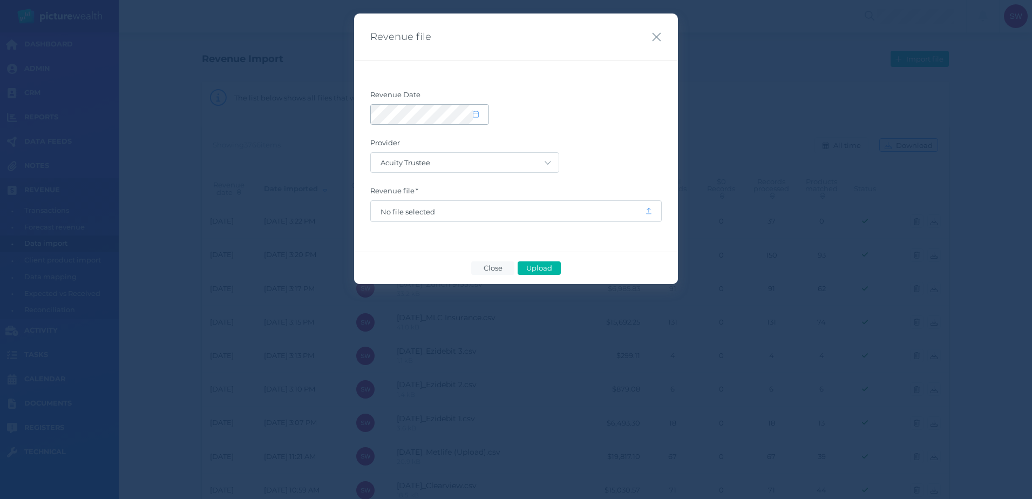
click at [475, 119] on span at bounding box center [481, 114] width 16 height 9
select select "9"
select select "2025"
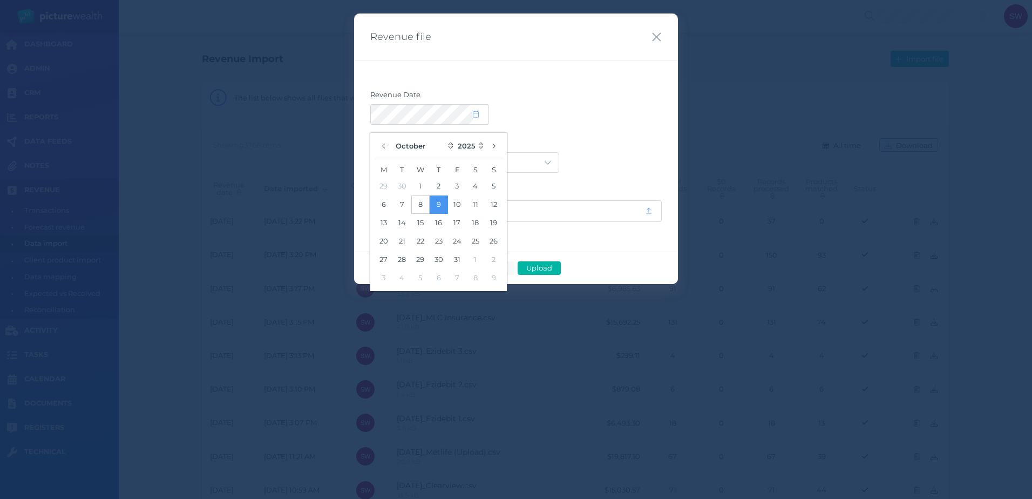
click at [419, 201] on button "8" at bounding box center [420, 204] width 18 height 18
drag, startPoint x: 618, startPoint y: 154, endPoint x: 603, endPoint y: 160, distance: 15.7
click at [618, 153] on div "Acuity Trustee AIA Australia AMG Super AMP ASGARD Asteron Life Australian Retir…" at bounding box center [515, 162] width 291 height 21
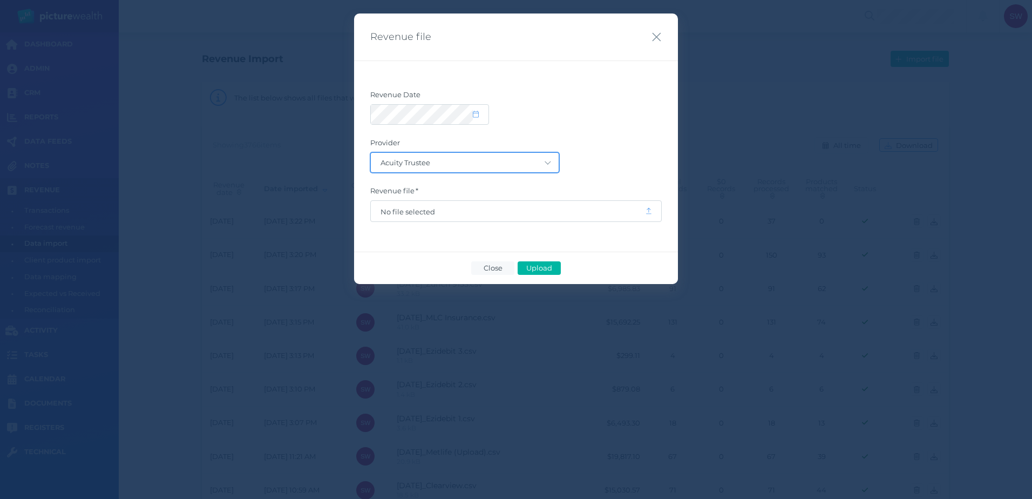
click at [549, 161] on select "Acuity Trustee AIA Australia AMG Super AMP ASGARD Asteron Life Australian Retir…" at bounding box center [465, 162] width 188 height 19
select select "64"
click at [371, 153] on select "Acuity Trustee AIA Australia AMG Super AMP ASGARD Asteron Life Australian Retir…" at bounding box center [465, 162] width 188 height 19
click at [550, 219] on span "No file selected" at bounding box center [508, 211] width 274 height 21
click at [428, 207] on span "No file selected" at bounding box center [507, 211] width 255 height 9
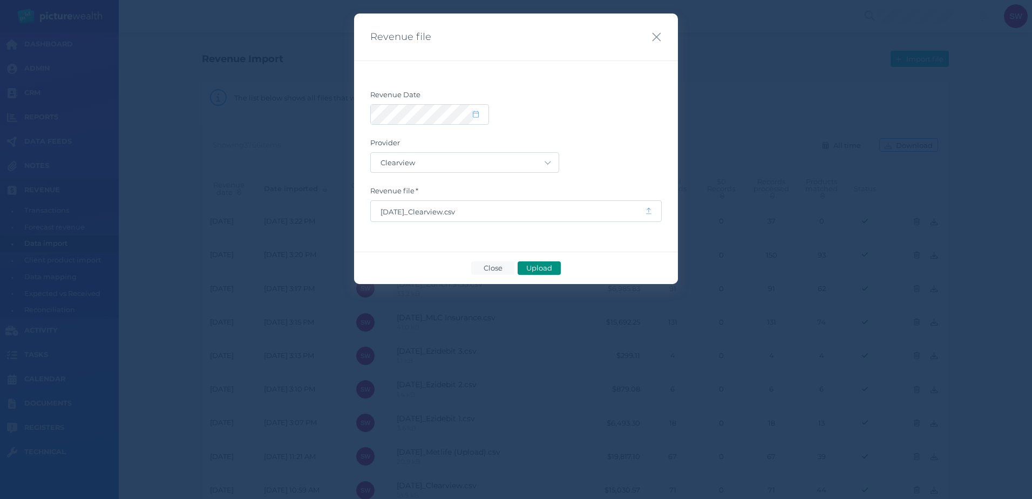
click at [548, 267] on span "Upload" at bounding box center [538, 267] width 35 height 9
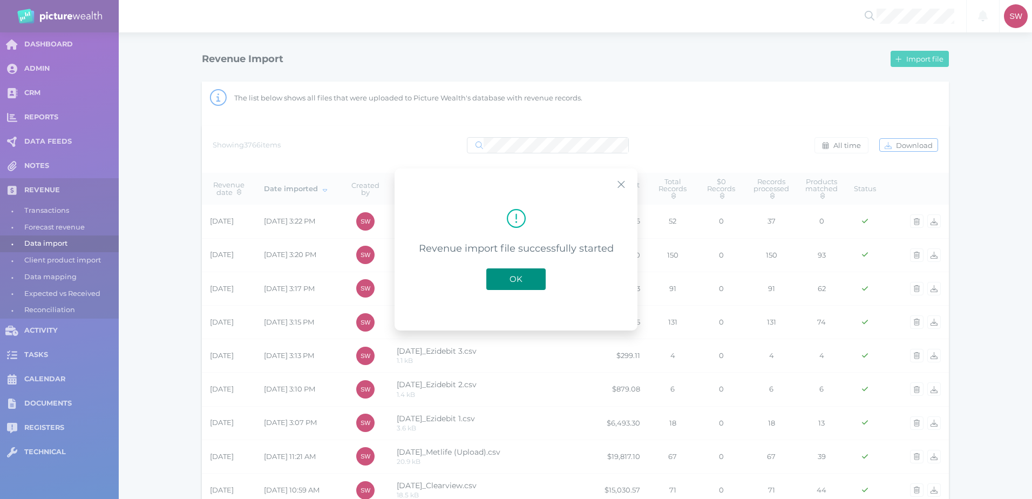
click at [529, 281] on button "OK" at bounding box center [515, 279] width 59 height 22
